Goal: Task Accomplishment & Management: Complete application form

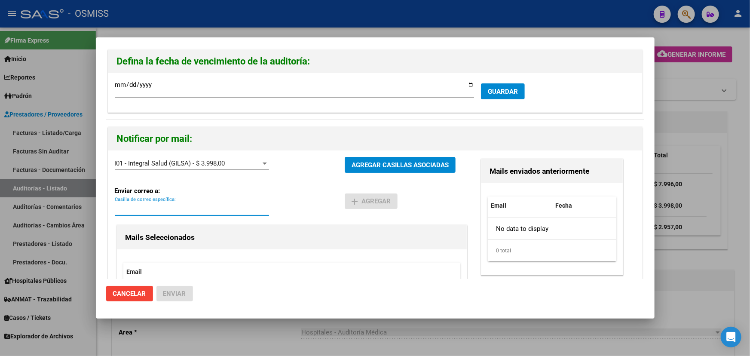
paste input "[PERSON_NAME][EMAIL_ADDRESS][DOMAIN_NAME]"
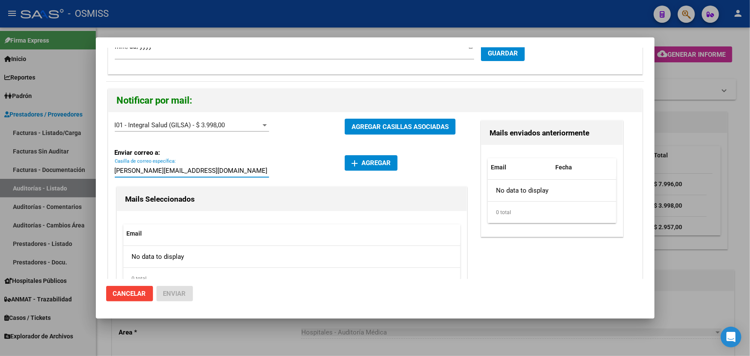
scroll to position [72, 0]
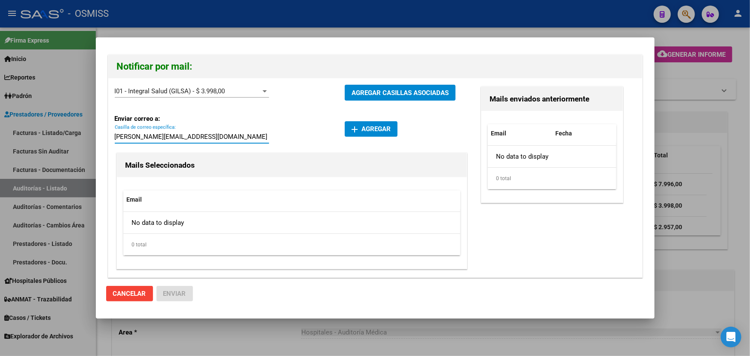
type input "[PERSON_NAME][EMAIL_ADDRESS][DOMAIN_NAME]"
click at [386, 125] on span "add Agregar" at bounding box center [370, 129] width 39 height 8
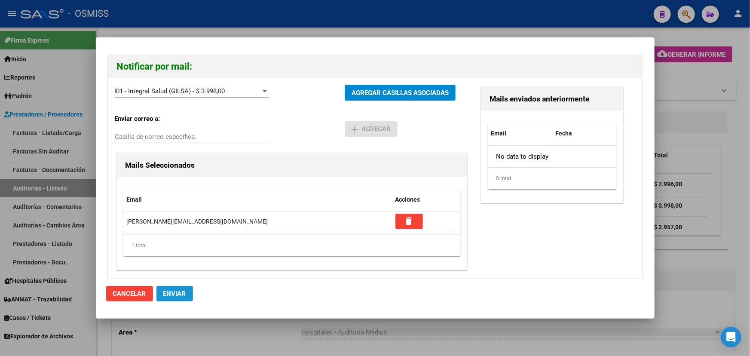
click at [181, 293] on span "Enviar" at bounding box center [174, 294] width 23 height 8
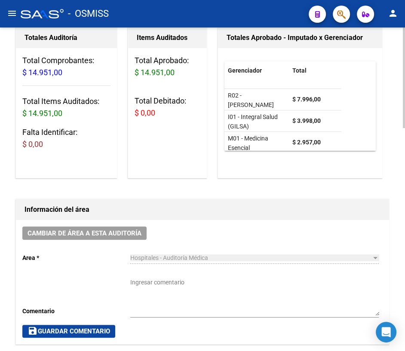
scroll to position [0, 0]
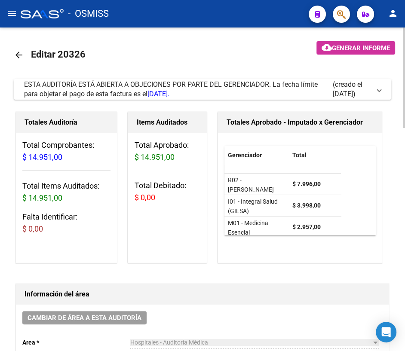
click at [21, 53] on mat-icon "arrow_back" at bounding box center [19, 55] width 10 height 10
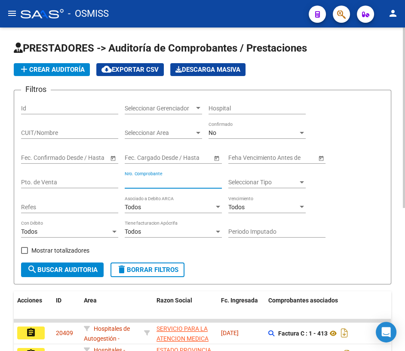
click at [143, 180] on input "Nro. Comprobante" at bounding box center [173, 182] width 97 height 7
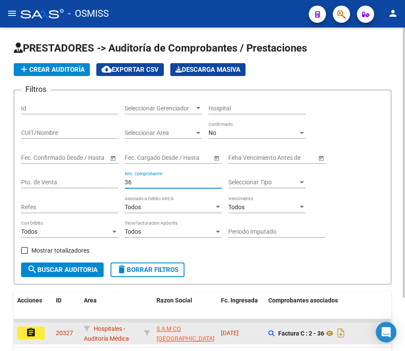
type input "36"
click at [23, 331] on button "assignment" at bounding box center [30, 332] width 27 height 13
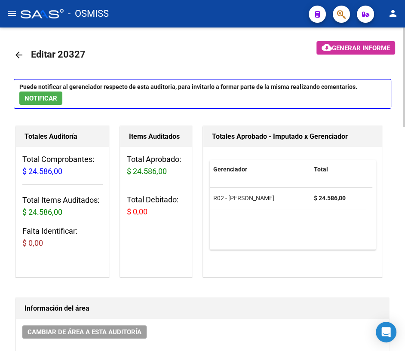
click at [21, 55] on mat-icon "arrow_back" at bounding box center [19, 55] width 10 height 10
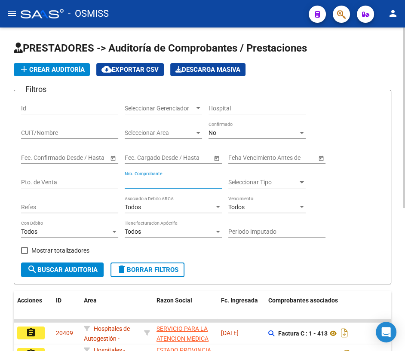
click at [174, 182] on input "Nro. Comprobante" at bounding box center [173, 182] width 97 height 7
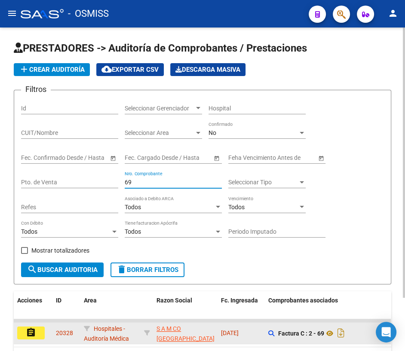
type input "69"
click at [39, 329] on button "assignment" at bounding box center [30, 332] width 27 height 13
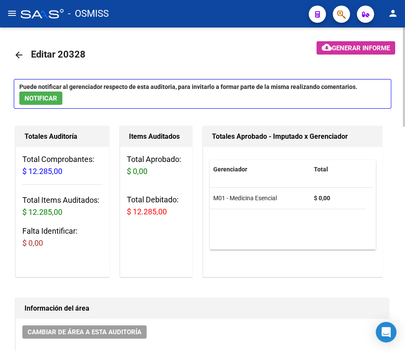
click at [18, 53] on mat-icon "arrow_back" at bounding box center [19, 55] width 10 height 10
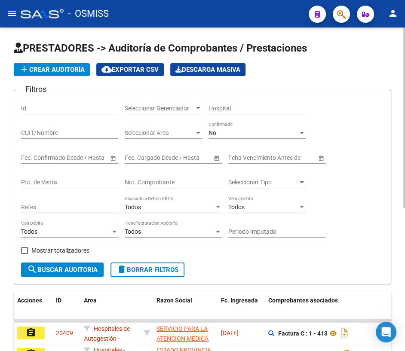
click at [179, 181] on input "Nro. Comprobante" at bounding box center [173, 182] width 97 height 7
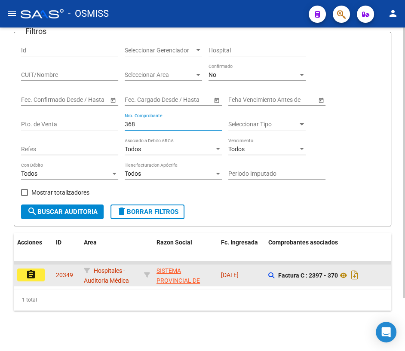
scroll to position [63, 0]
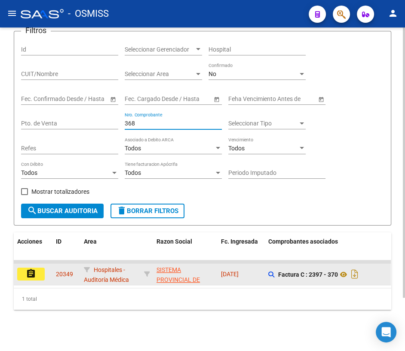
type input "368"
click at [30, 269] on mat-icon "assignment" at bounding box center [31, 273] width 10 height 10
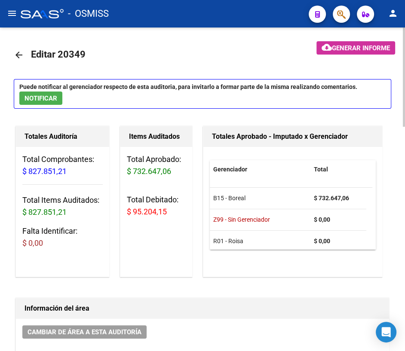
scroll to position [5, 0]
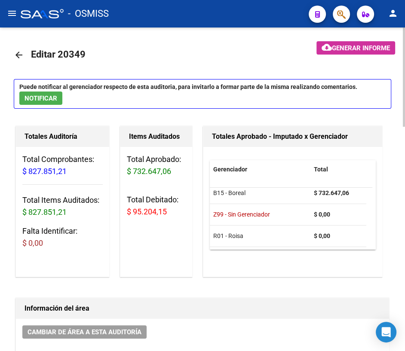
click at [17, 54] on mat-icon "arrow_back" at bounding box center [19, 55] width 10 height 10
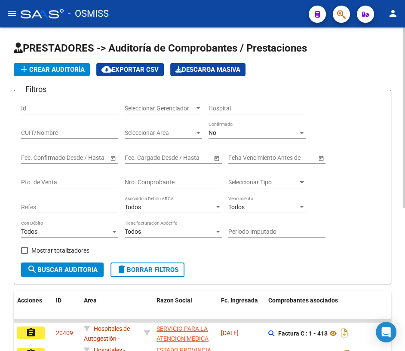
click at [174, 179] on input "Nro. Comprobante" at bounding box center [173, 182] width 97 height 7
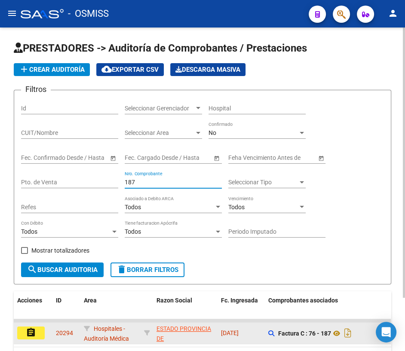
type input "187"
click at [39, 334] on button "assignment" at bounding box center [30, 332] width 27 height 13
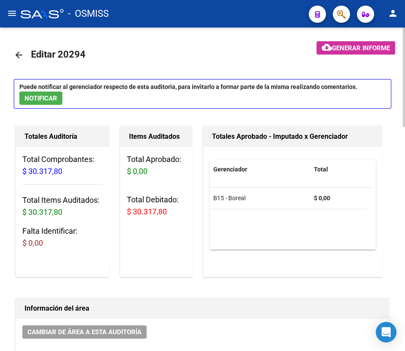
click at [18, 54] on mat-icon "arrow_back" at bounding box center [19, 55] width 10 height 10
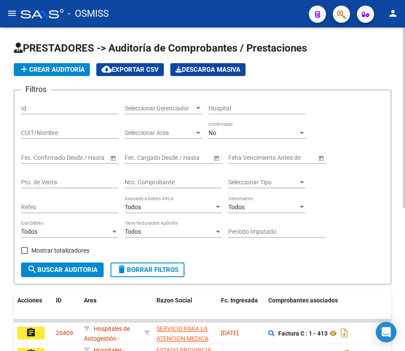
click at [179, 181] on input "Nro. Comprobante" at bounding box center [173, 182] width 97 height 7
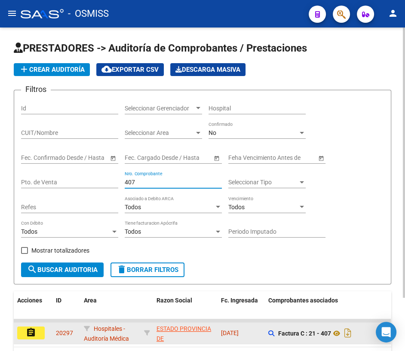
type input "407"
click at [32, 329] on mat-icon "assignment" at bounding box center [31, 332] width 10 height 10
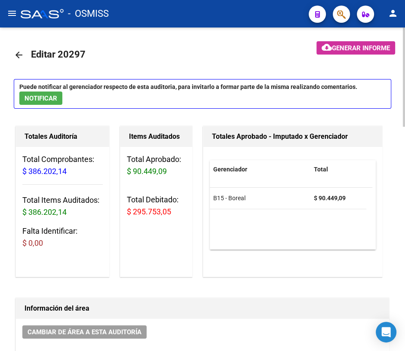
click at [22, 55] on mat-icon "arrow_back" at bounding box center [19, 55] width 10 height 10
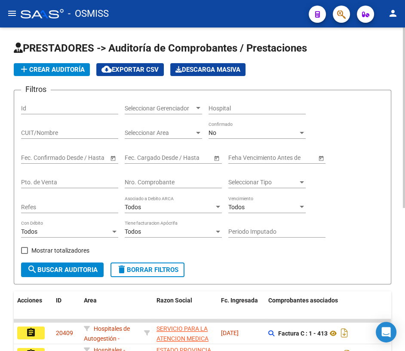
click at [168, 183] on input "Nro. Comprobante" at bounding box center [173, 182] width 97 height 7
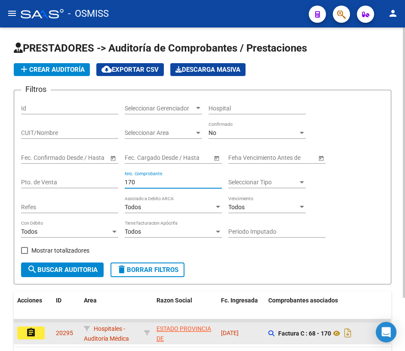
type input "170"
click at [30, 332] on mat-icon "assignment" at bounding box center [31, 332] width 10 height 10
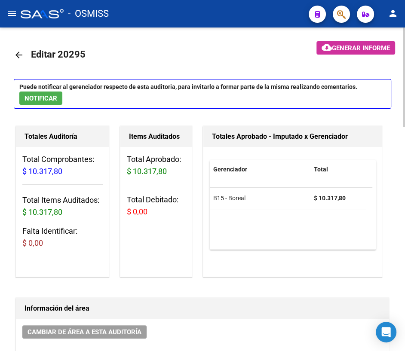
click at [17, 54] on mat-icon "arrow_back" at bounding box center [19, 55] width 10 height 10
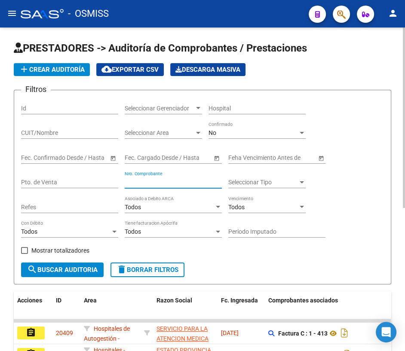
click at [178, 180] on input "Nro. Comprobante" at bounding box center [173, 182] width 97 height 7
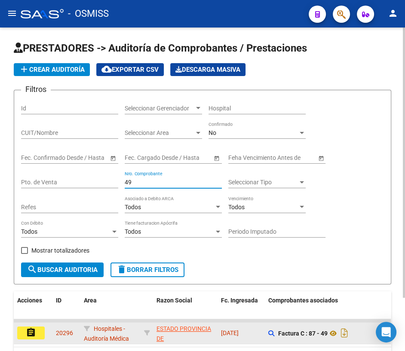
type input "49"
click at [33, 329] on mat-icon "assignment" at bounding box center [31, 332] width 10 height 10
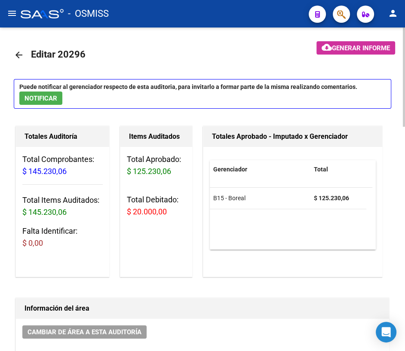
click at [21, 56] on mat-icon "arrow_back" at bounding box center [19, 55] width 10 height 10
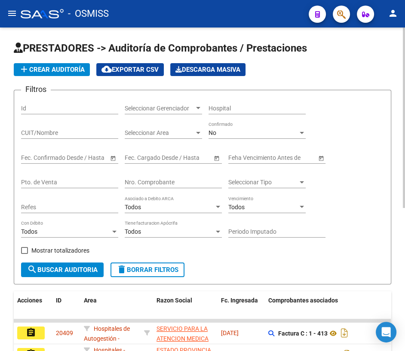
drag, startPoint x: 142, startPoint y: 171, endPoint x: 140, endPoint y: 176, distance: 5.4
click at [142, 172] on div "Nro. Comprobante" at bounding box center [173, 179] width 97 height 17
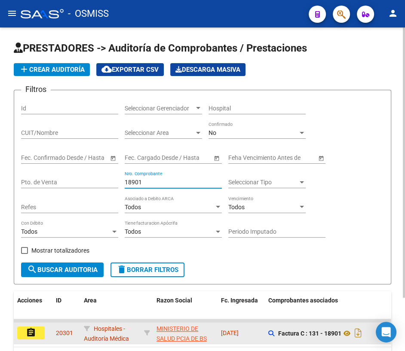
type input "18901"
click at [33, 330] on mat-icon "assignment" at bounding box center [31, 332] width 10 height 10
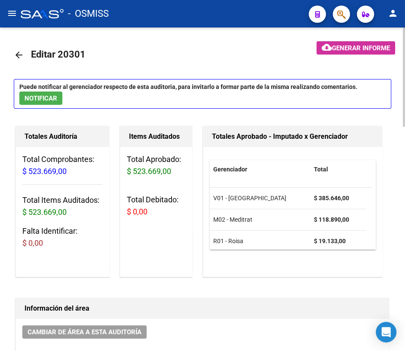
scroll to position [5, 0]
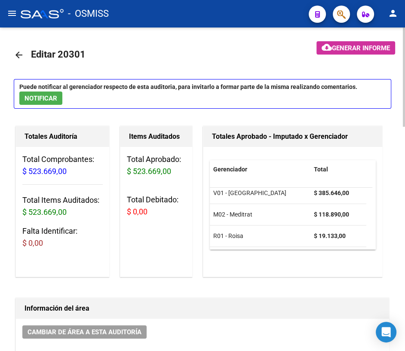
click at [20, 56] on mat-icon "arrow_back" at bounding box center [19, 55] width 10 height 10
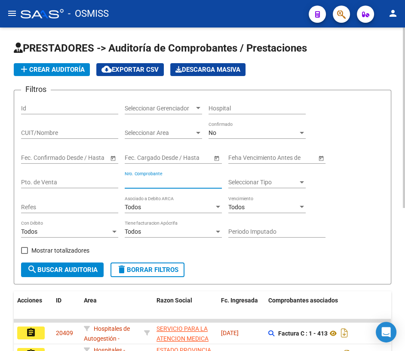
click at [165, 180] on input "Nro. Comprobante" at bounding box center [173, 182] width 97 height 7
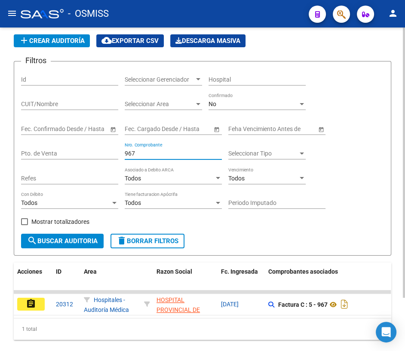
scroll to position [63, 0]
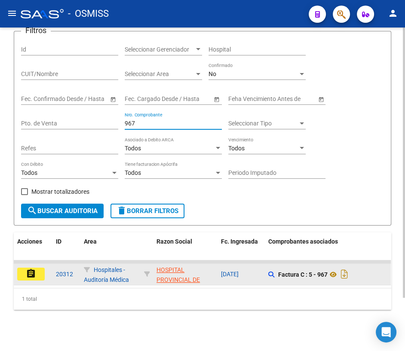
type input "967"
click at [36, 268] on mat-icon "assignment" at bounding box center [31, 273] width 10 height 10
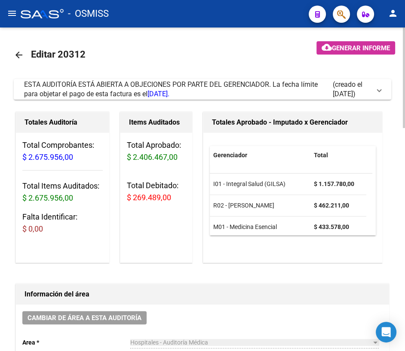
click at [21, 56] on mat-icon "arrow_back" at bounding box center [19, 55] width 10 height 10
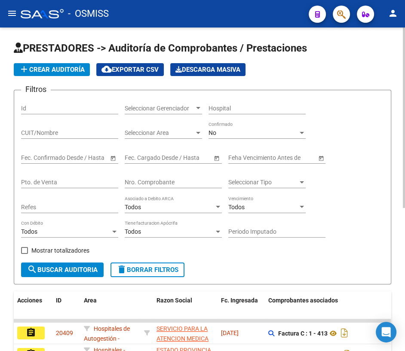
click at [142, 183] on input "Nro. Comprobante" at bounding box center [173, 182] width 97 height 7
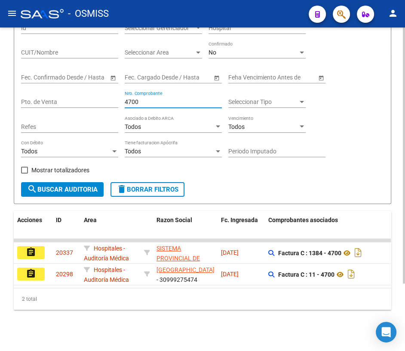
scroll to position [85, 0]
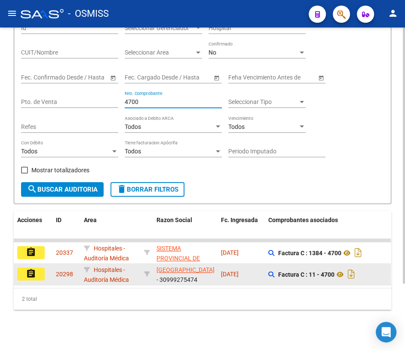
type input "4700"
click at [34, 268] on mat-icon "assignment" at bounding box center [31, 273] width 10 height 10
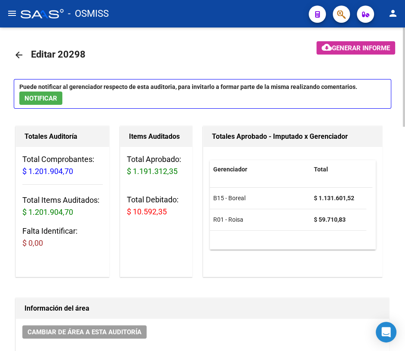
click at [19, 51] on mat-icon "arrow_back" at bounding box center [19, 55] width 10 height 10
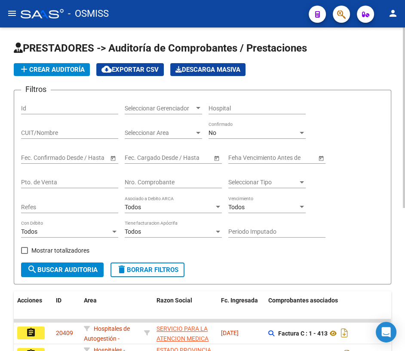
click at [176, 181] on input "Nro. Comprobante" at bounding box center [173, 182] width 97 height 7
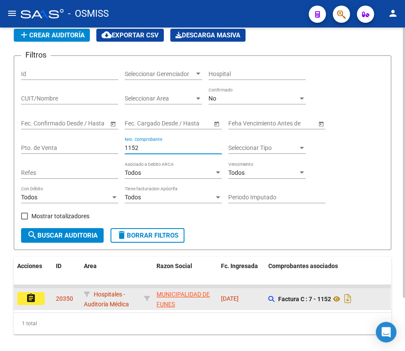
scroll to position [63, 0]
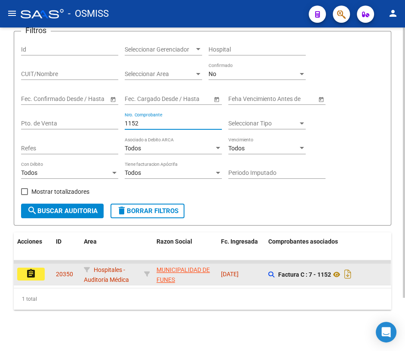
type input "1152"
click at [31, 269] on mat-icon "assignment" at bounding box center [31, 273] width 10 height 10
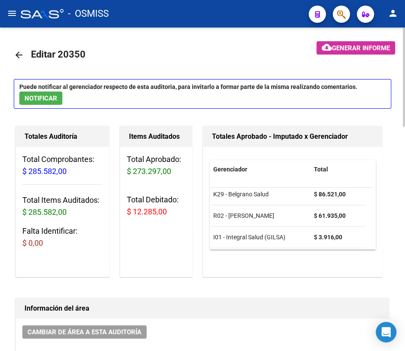
scroll to position [27, 0]
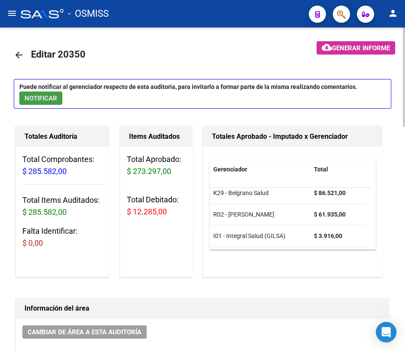
click at [45, 98] on span "NOTIFICAR" at bounding box center [40, 98] width 33 height 8
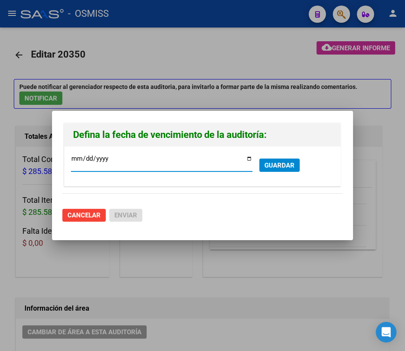
click at [249, 158] on input "[DATE]" at bounding box center [161, 162] width 181 height 14
type input "[DATE]"
click at [279, 168] on span "GUARDAR" at bounding box center [279, 166] width 30 height 8
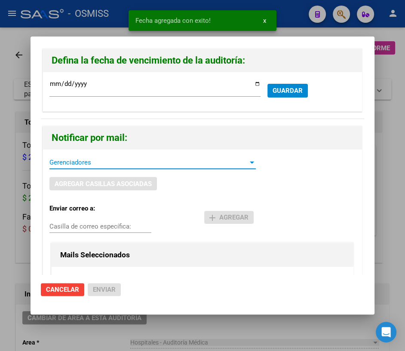
click at [76, 165] on span "Gerenciadores" at bounding box center [148, 162] width 198 height 8
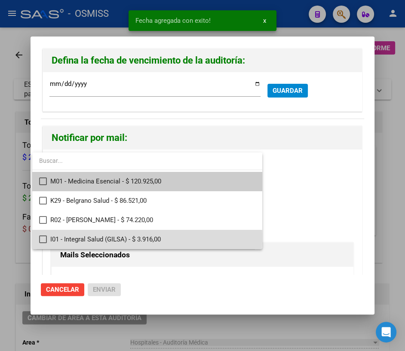
click at [40, 238] on mat-pseudo-checkbox at bounding box center [43, 239] width 8 height 8
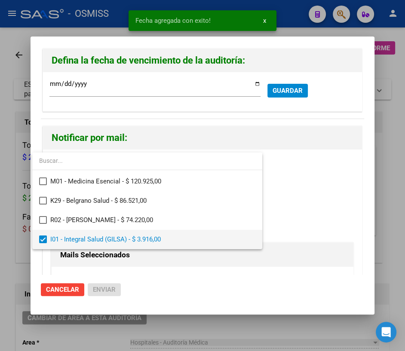
click at [205, 241] on span "I01 - Integral Salud (GILSA) - $ 3.916,00" at bounding box center [152, 239] width 205 height 19
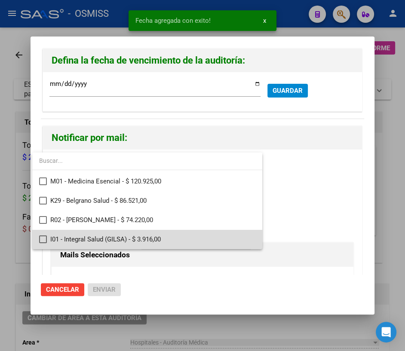
click at [205, 241] on span "I01 - Integral Salud (GILSA) - $ 3.916,00" at bounding box center [152, 239] width 205 height 19
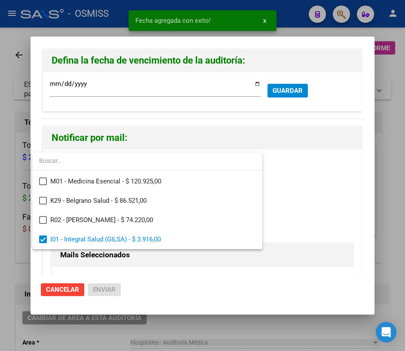
click at [352, 208] on div at bounding box center [202, 175] width 405 height 351
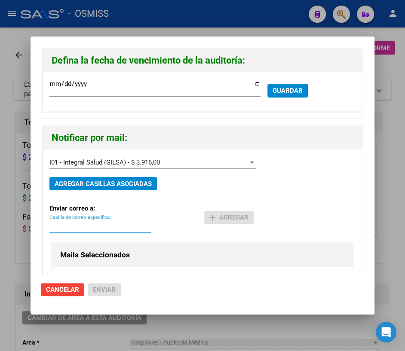
paste input "[PERSON_NAME][EMAIL_ADDRESS][DOMAIN_NAME]"
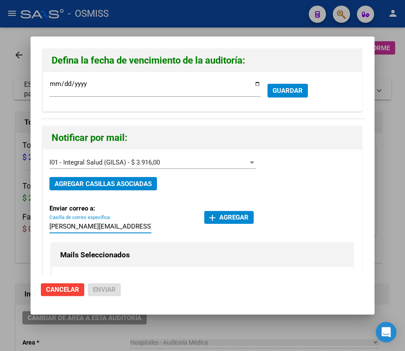
type input "[PERSON_NAME][EMAIL_ADDRESS][DOMAIN_NAME]"
click at [227, 216] on span "add Agregar" at bounding box center [228, 217] width 39 height 8
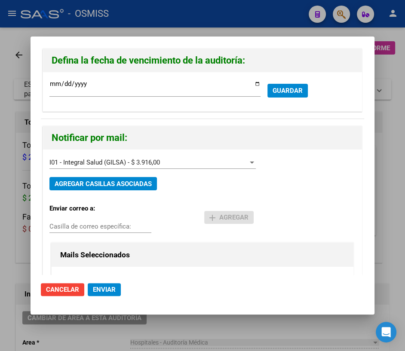
click at [113, 290] on span "Enviar" at bounding box center [104, 290] width 23 height 8
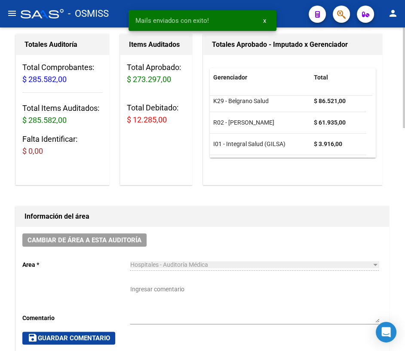
scroll to position [0, 0]
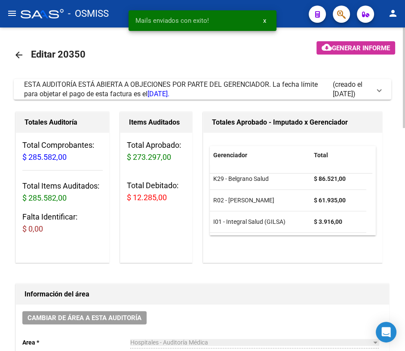
click at [15, 54] on mat-icon "arrow_back" at bounding box center [19, 55] width 10 height 10
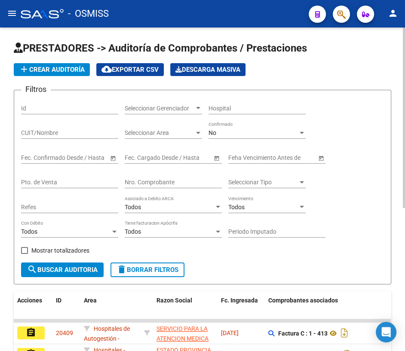
click at [168, 183] on input "Nro. Comprobante" at bounding box center [173, 182] width 97 height 7
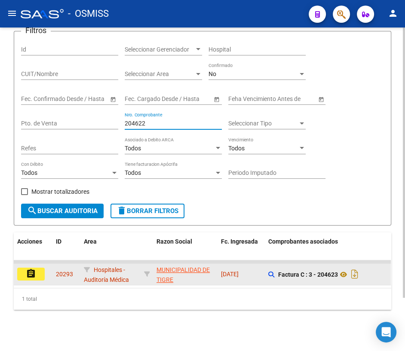
scroll to position [63, 0]
type input "204622"
click at [42, 269] on button "assignment" at bounding box center [30, 274] width 27 height 13
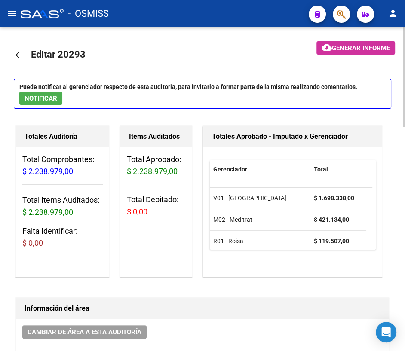
click at [18, 55] on mat-icon "arrow_back" at bounding box center [19, 55] width 10 height 10
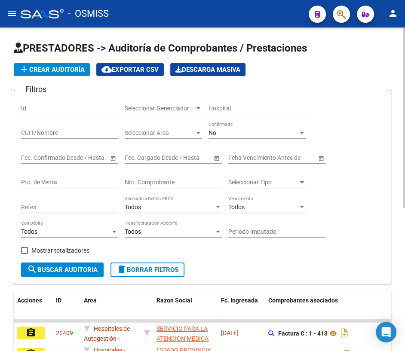
click at [157, 180] on input "Nro. Comprobante" at bounding box center [173, 182] width 97 height 7
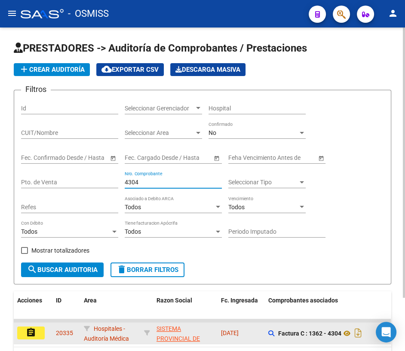
type input "4304"
click at [32, 327] on mat-icon "assignment" at bounding box center [31, 332] width 10 height 10
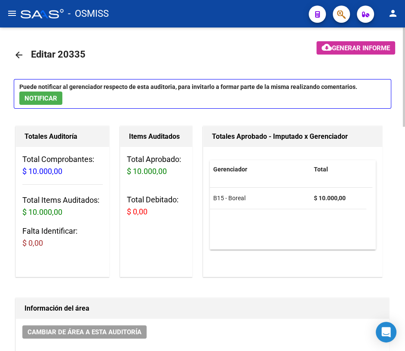
click at [22, 52] on mat-icon "arrow_back" at bounding box center [19, 55] width 10 height 10
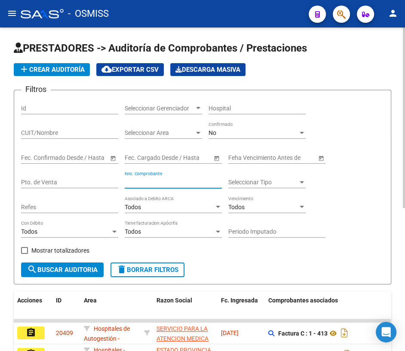
click at [146, 183] on input "Nro. Comprobante" at bounding box center [173, 182] width 97 height 7
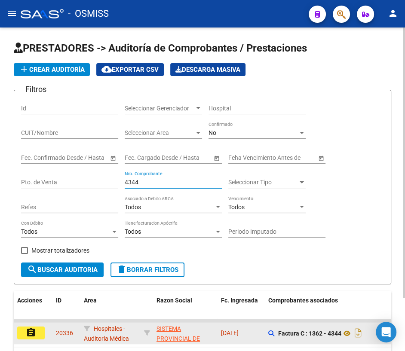
type input "4344"
click at [39, 331] on button "assignment" at bounding box center [30, 332] width 27 height 13
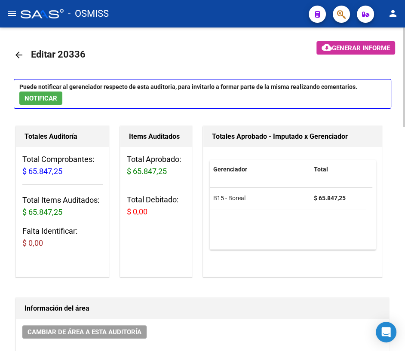
click at [18, 54] on mat-icon "arrow_back" at bounding box center [19, 55] width 10 height 10
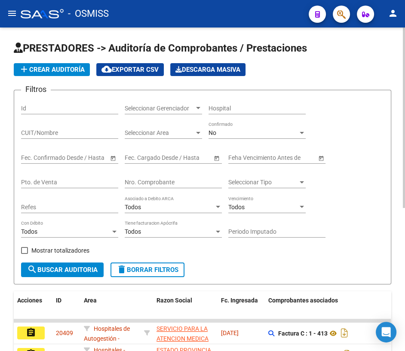
click at [133, 180] on input "Nro. Comprobante" at bounding box center [173, 182] width 97 height 7
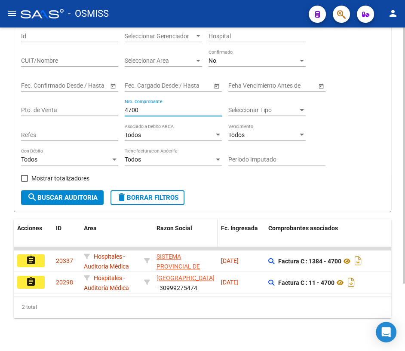
scroll to position [78, 0]
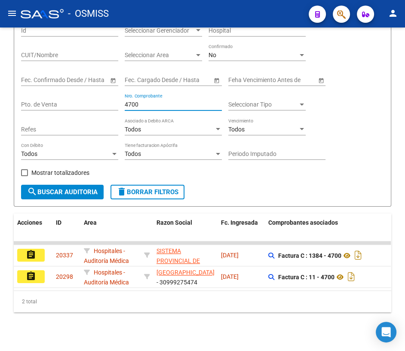
type input "4700"
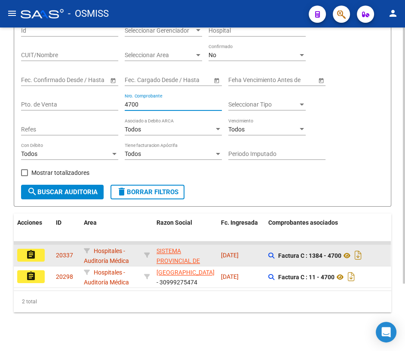
click at [40, 254] on button "assignment" at bounding box center [30, 255] width 27 height 13
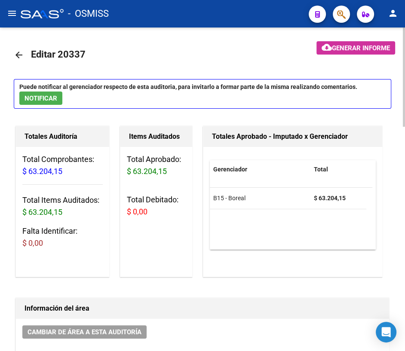
click at [21, 56] on mat-icon "arrow_back" at bounding box center [19, 55] width 10 height 10
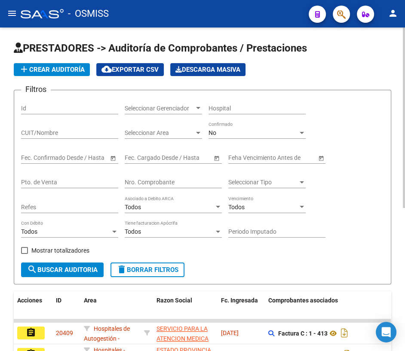
click at [170, 179] on input "Nro. Comprobante" at bounding box center [173, 182] width 97 height 7
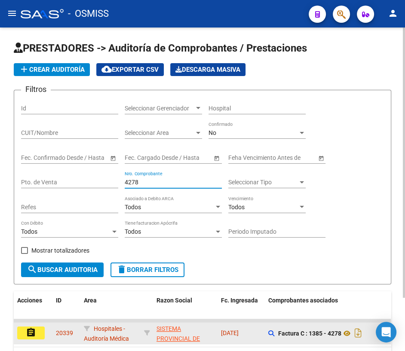
type input "4278"
click at [24, 329] on button "assignment" at bounding box center [30, 332] width 27 height 13
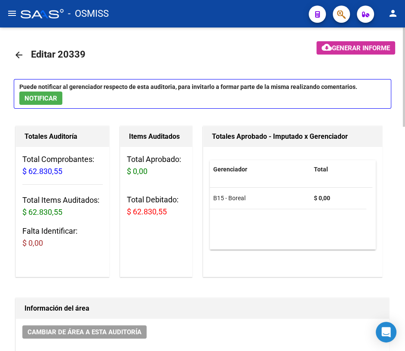
click at [17, 53] on mat-icon "arrow_back" at bounding box center [19, 55] width 10 height 10
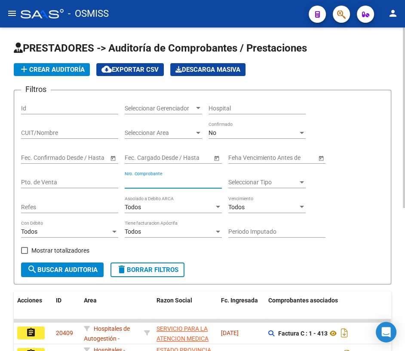
click at [138, 181] on input "Nro. Comprobante" at bounding box center [173, 182] width 97 height 7
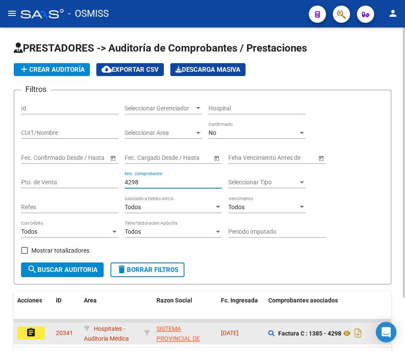
type input "4298"
click at [30, 332] on mat-icon "assignment" at bounding box center [31, 332] width 10 height 10
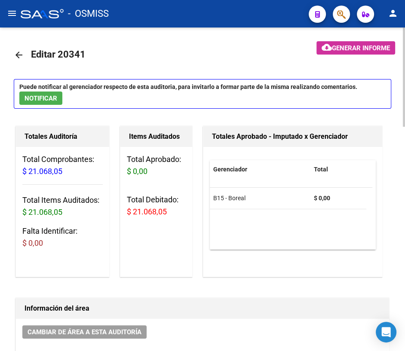
click at [18, 55] on mat-icon "arrow_back" at bounding box center [19, 55] width 10 height 10
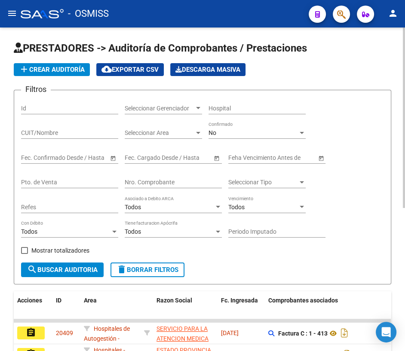
click at [168, 177] on div "Nro. Comprobante" at bounding box center [173, 179] width 97 height 17
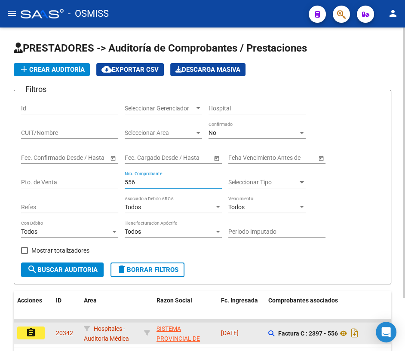
type input "556"
click at [27, 336] on button "assignment" at bounding box center [30, 332] width 27 height 13
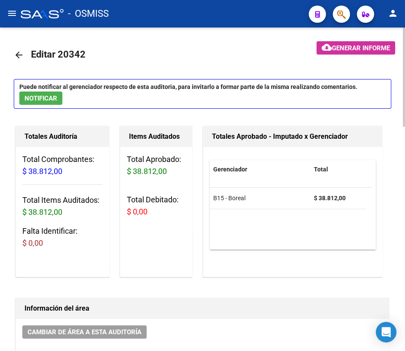
click at [19, 54] on mat-icon "arrow_back" at bounding box center [19, 55] width 10 height 10
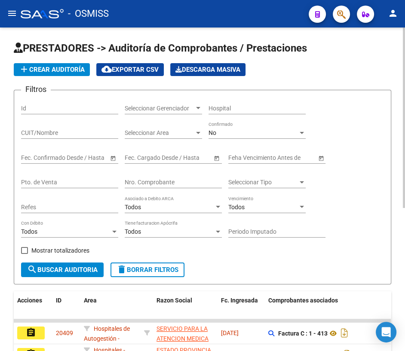
click at [168, 179] on input "Nro. Comprobante" at bounding box center [173, 182] width 97 height 7
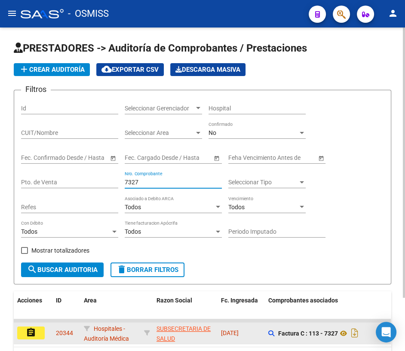
type input "7327"
click at [40, 332] on button "assignment" at bounding box center [30, 332] width 27 height 13
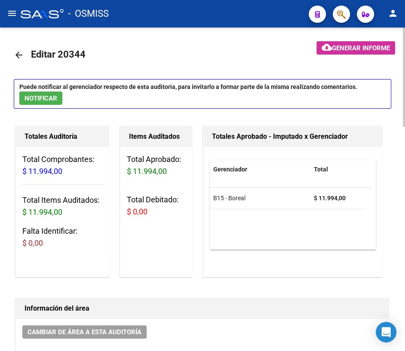
click at [21, 55] on mat-icon "arrow_back" at bounding box center [19, 55] width 10 height 10
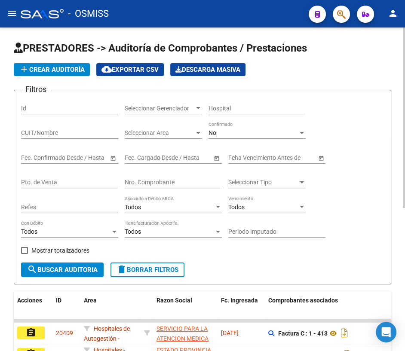
click at [170, 180] on input "Nro. Comprobante" at bounding box center [173, 182] width 97 height 7
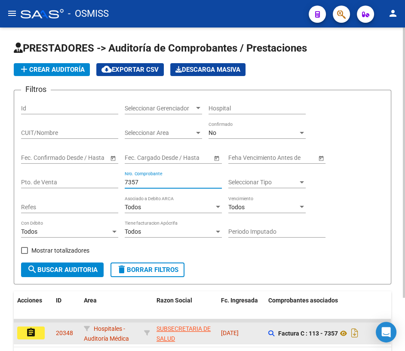
type input "7357"
click at [46, 335] on div "assignment" at bounding box center [33, 332] width 32 height 13
click at [36, 333] on button "assignment" at bounding box center [30, 332] width 27 height 13
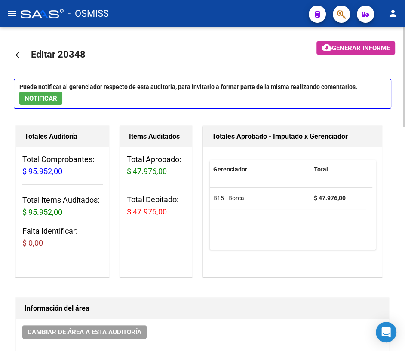
click at [19, 55] on mat-icon "arrow_back" at bounding box center [19, 55] width 10 height 10
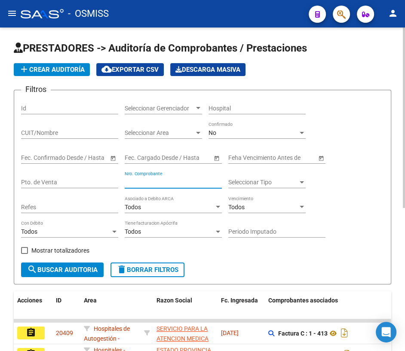
click at [166, 182] on input "Nro. Comprobante" at bounding box center [173, 182] width 97 height 7
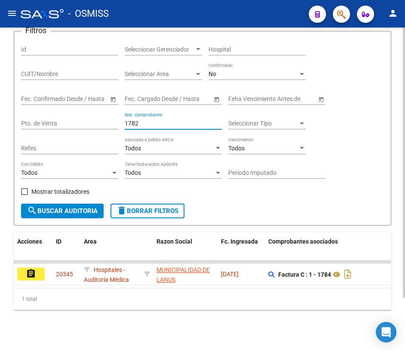
scroll to position [63, 0]
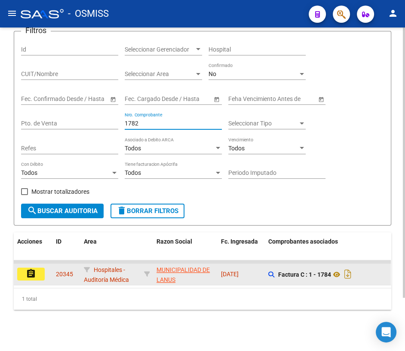
type input "1782"
click at [39, 268] on button "assignment" at bounding box center [30, 274] width 27 height 13
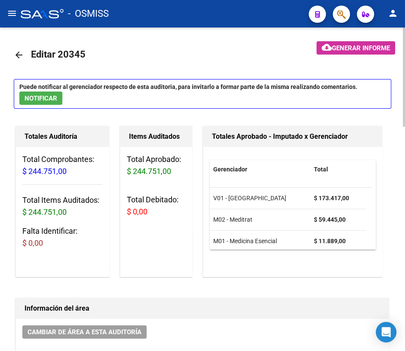
click at [16, 55] on mat-icon "arrow_back" at bounding box center [19, 55] width 10 height 10
